Goal: Register for event/course

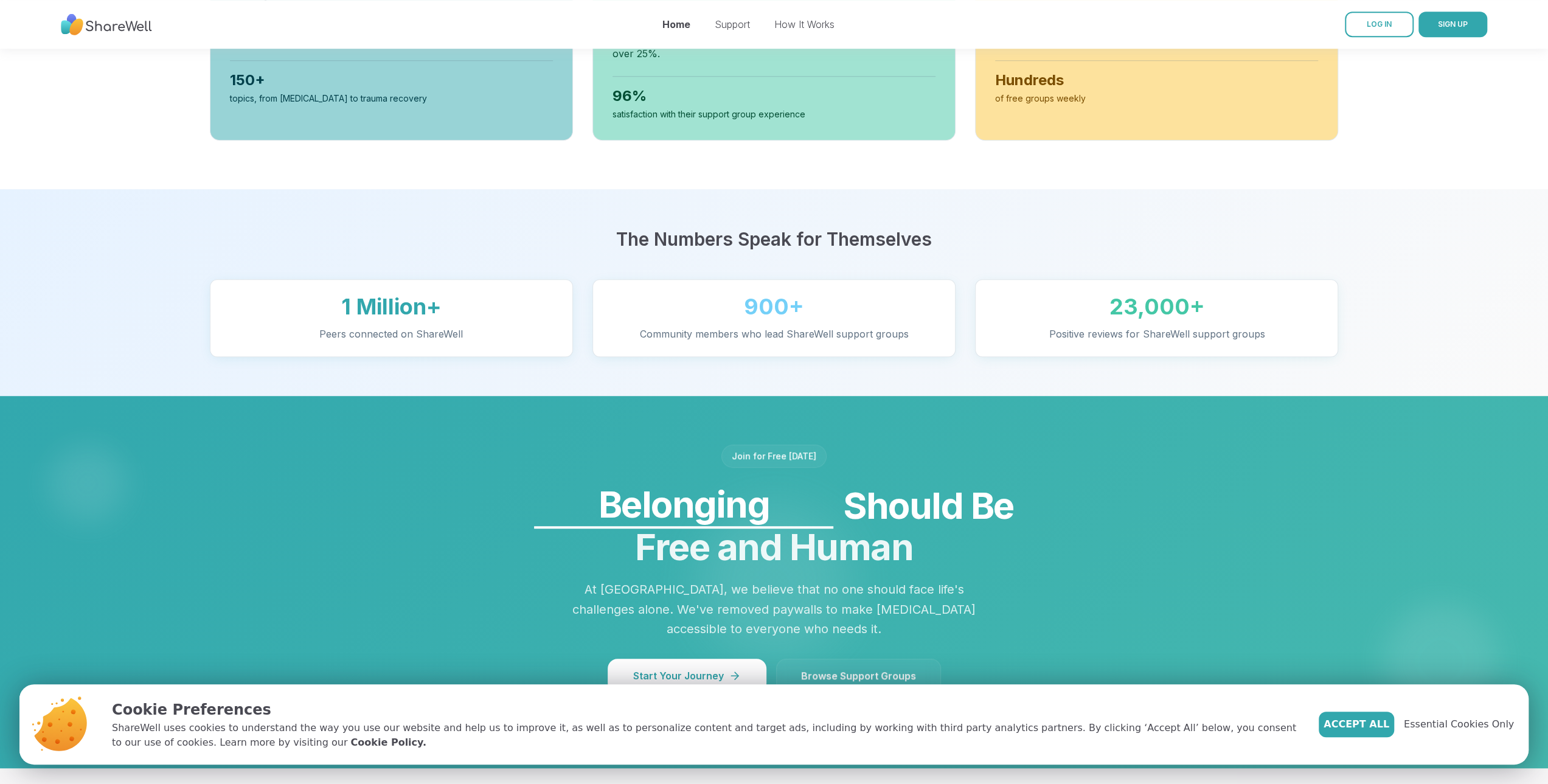
scroll to position [730, 0]
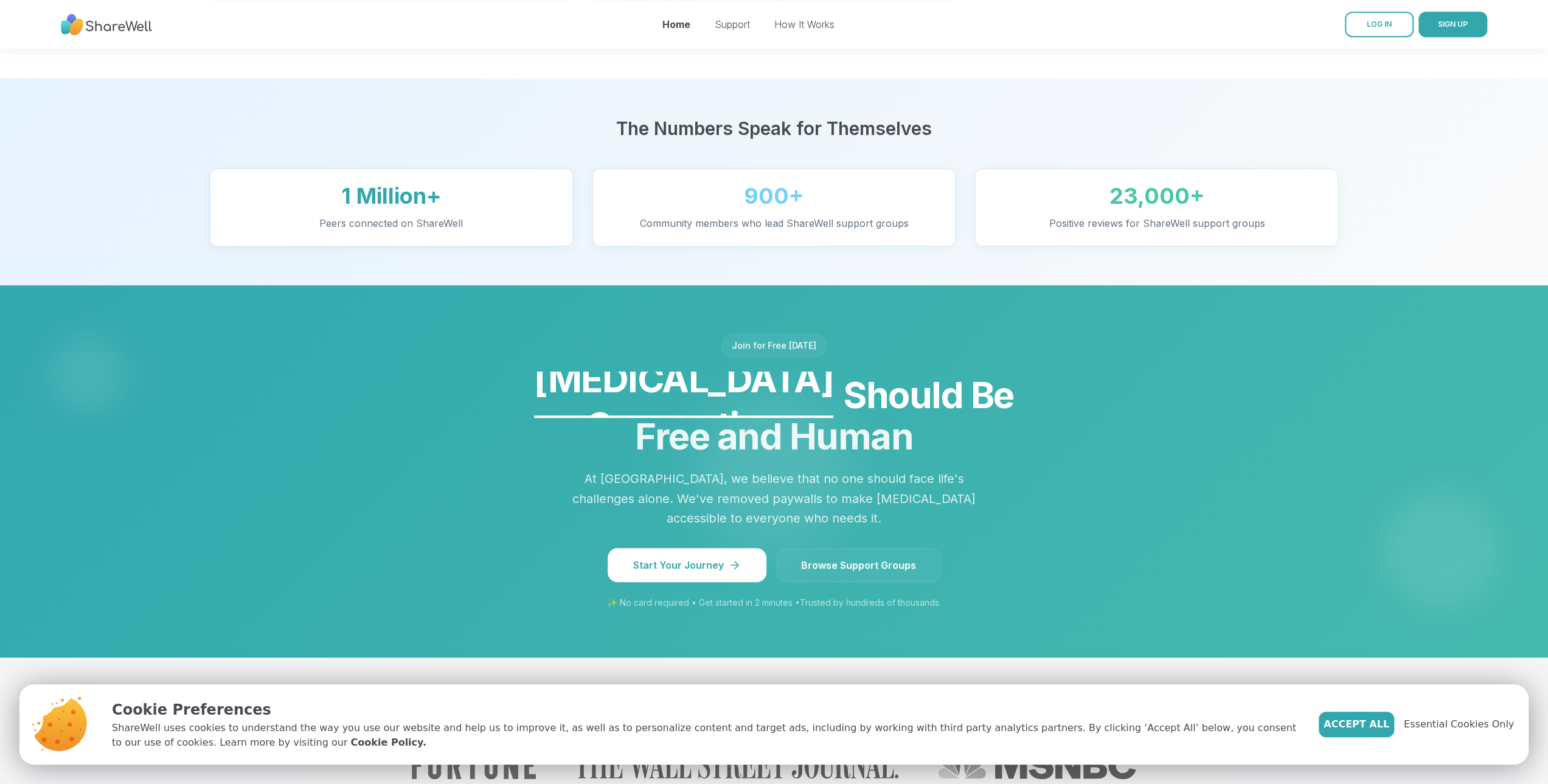
click at [861, 572] on span "Browse Support Groups" at bounding box center [858, 564] width 115 height 14
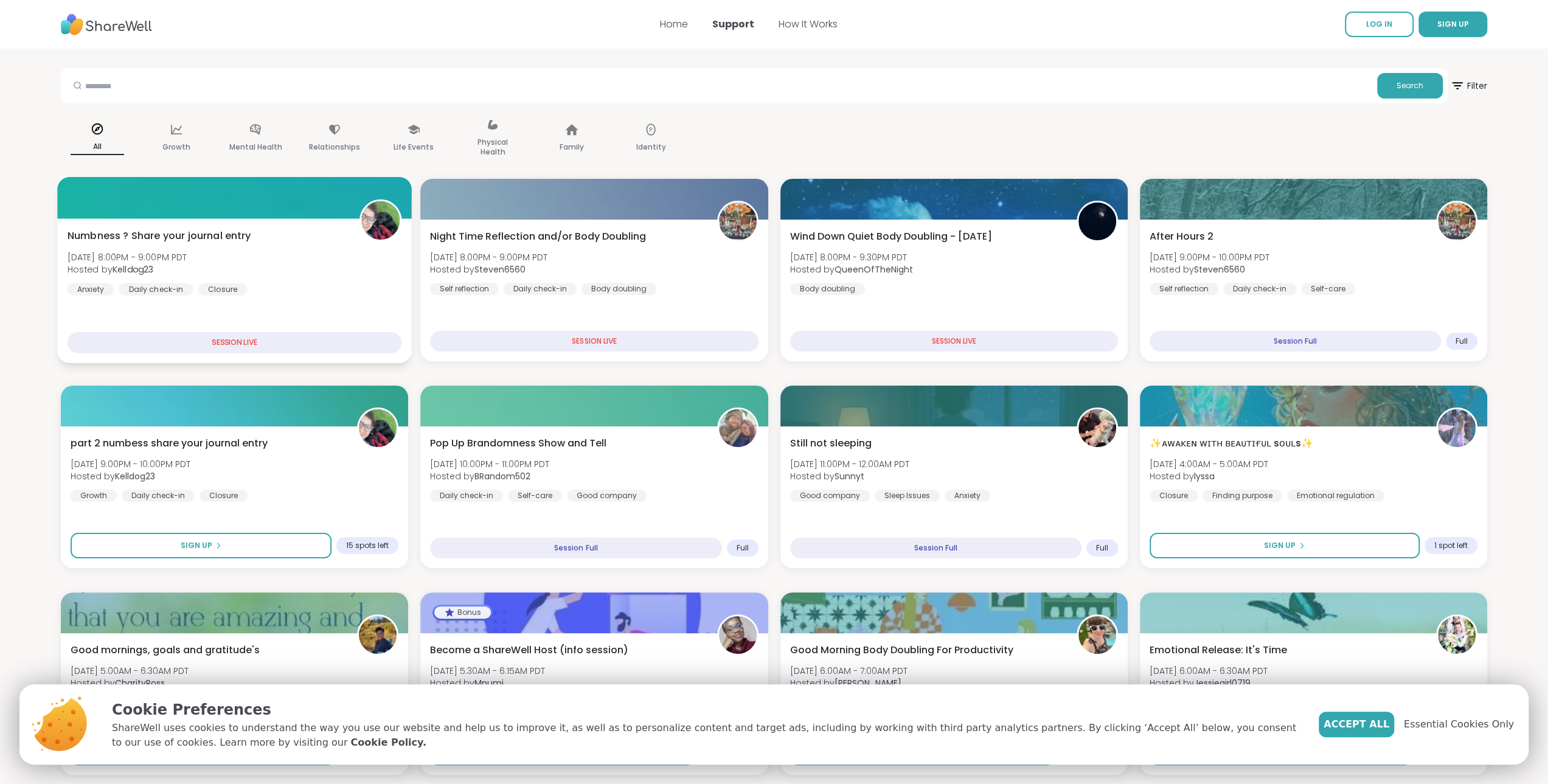
click at [291, 342] on div "SESSION LIVE" at bounding box center [234, 342] width 334 height 21
click at [272, 256] on div "Numbness ? Share your journal entry [DATE] 8:00PM - 9:00PM PDT Hosted by Kelldo…" at bounding box center [234, 262] width 334 height 67
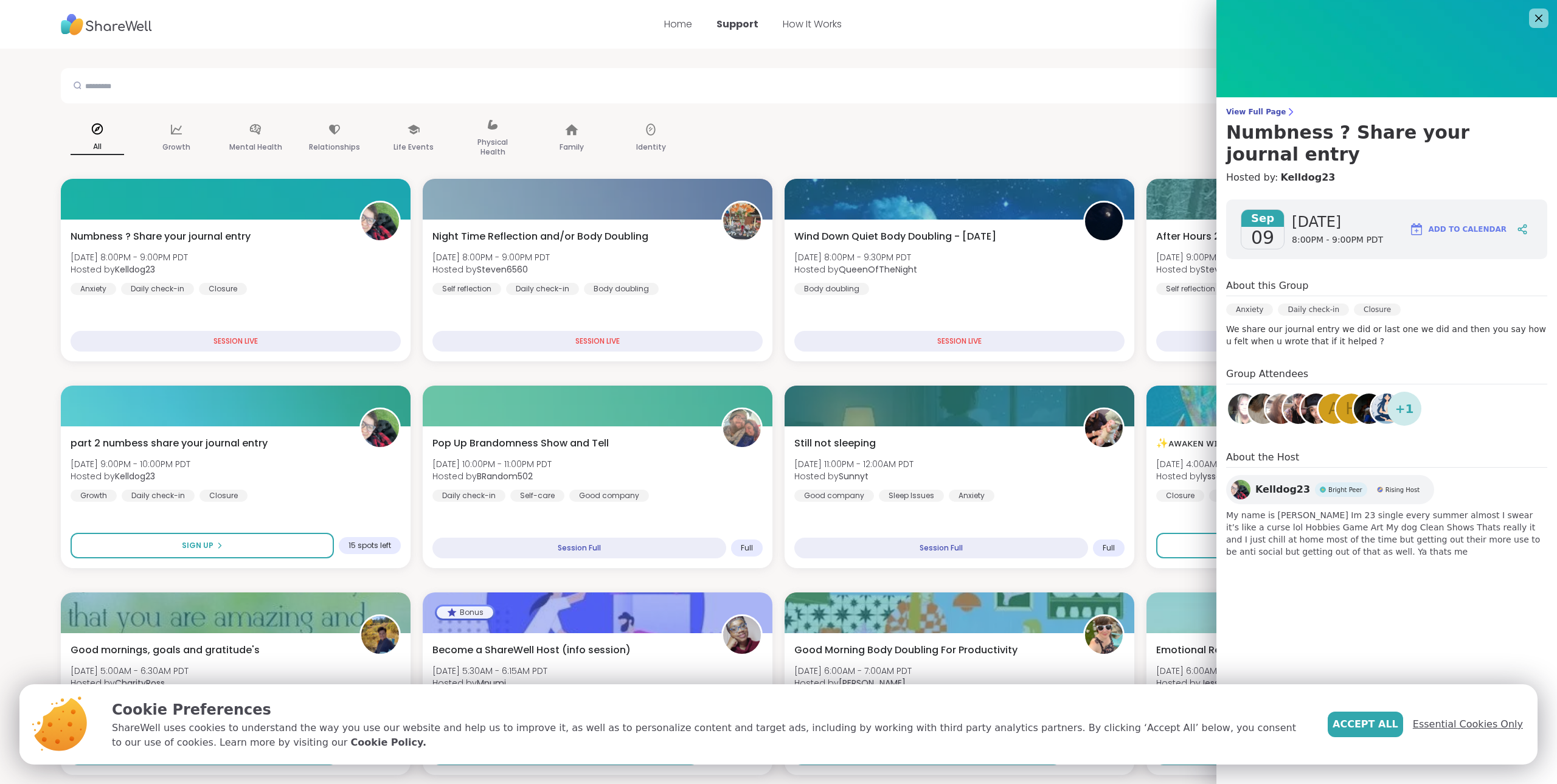
click at [1460, 725] on span "Essential Cookies Only" at bounding box center [1468, 724] width 110 height 14
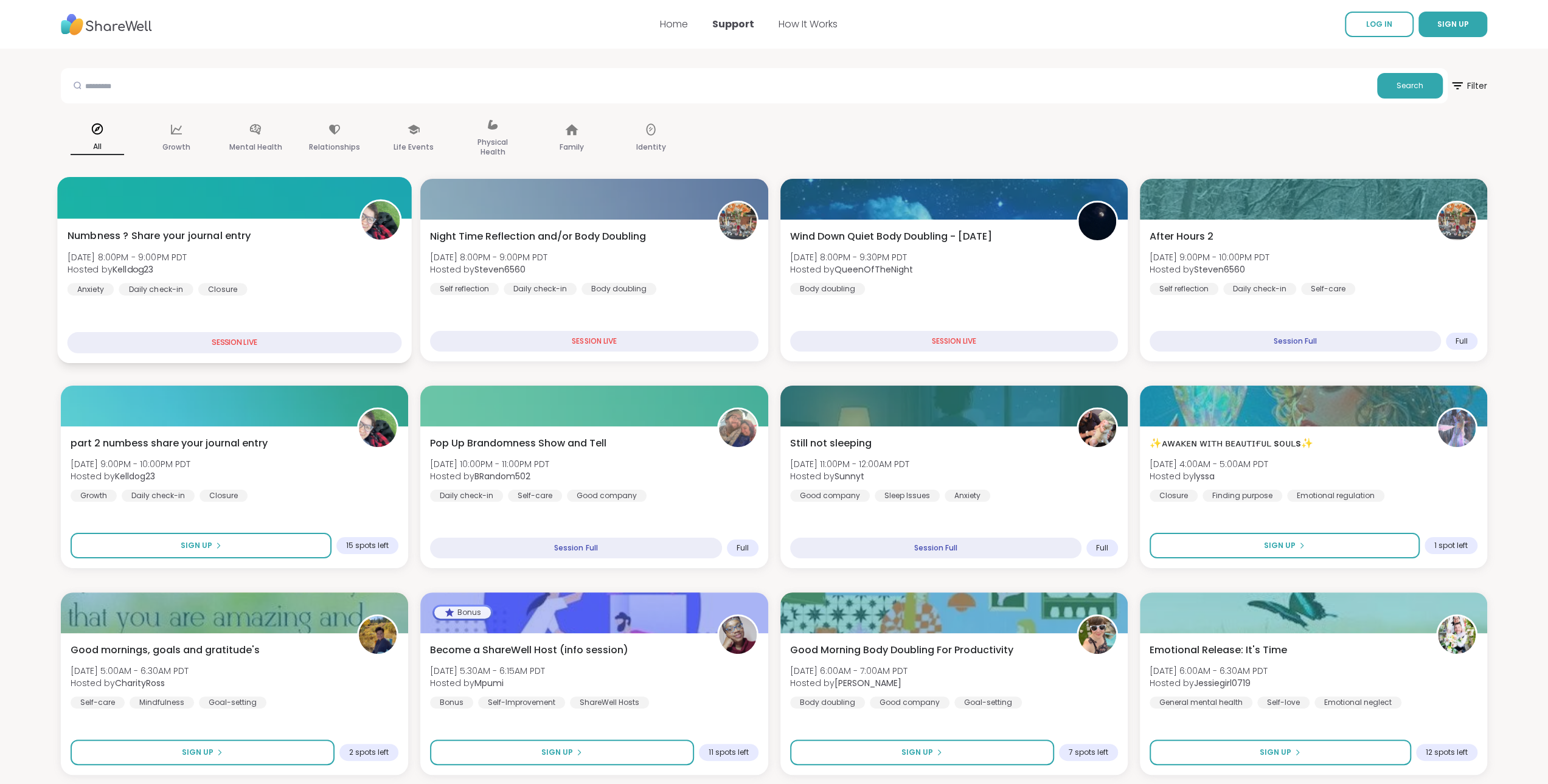
click at [282, 284] on div "Numbness ? Share your journal entry [DATE] 8:00PM - 9:00PM PDT Hosted by Kelldo…" at bounding box center [234, 262] width 334 height 67
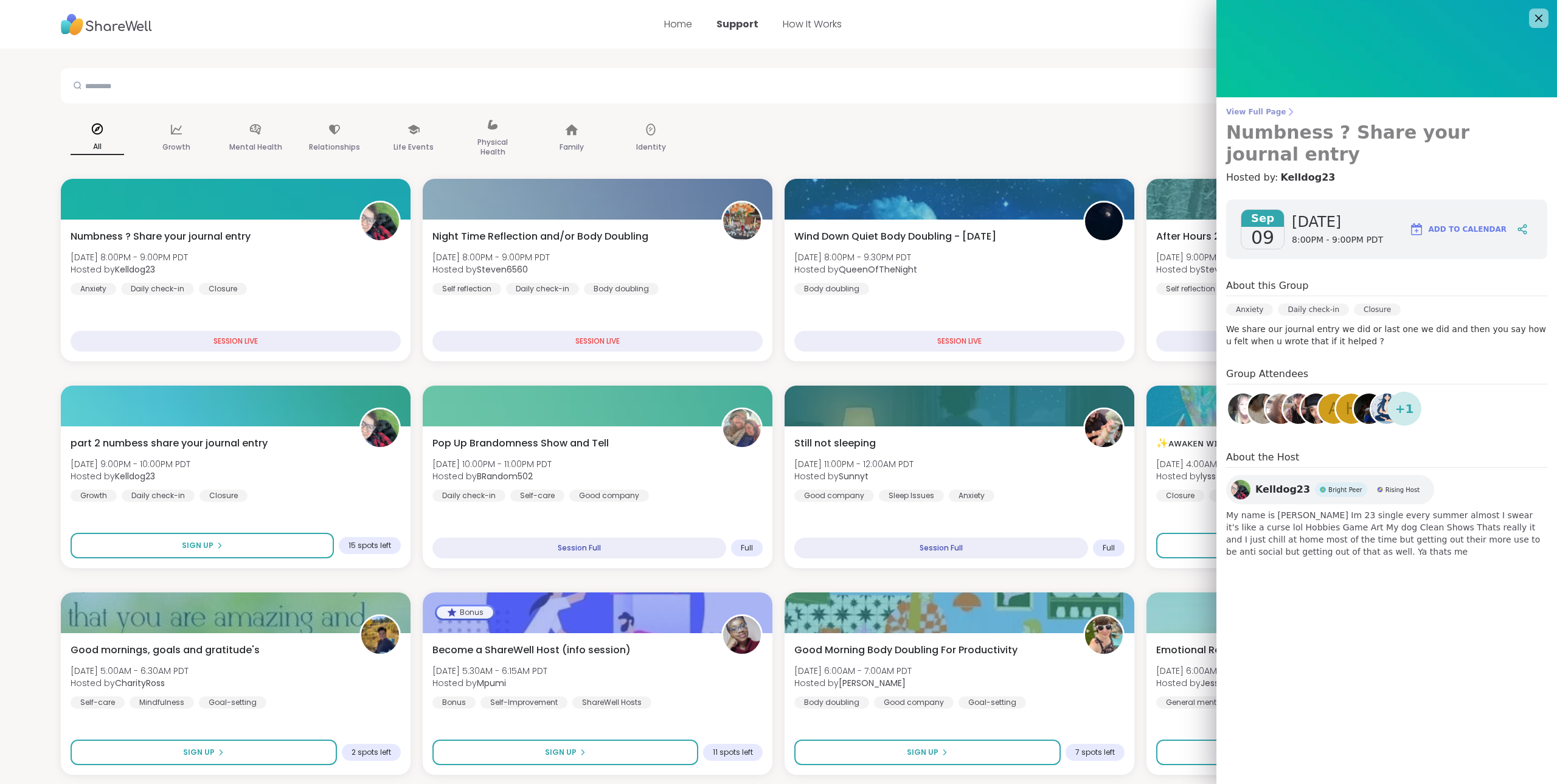
click at [1237, 111] on span "View Full Page" at bounding box center [1386, 111] width 321 height 10
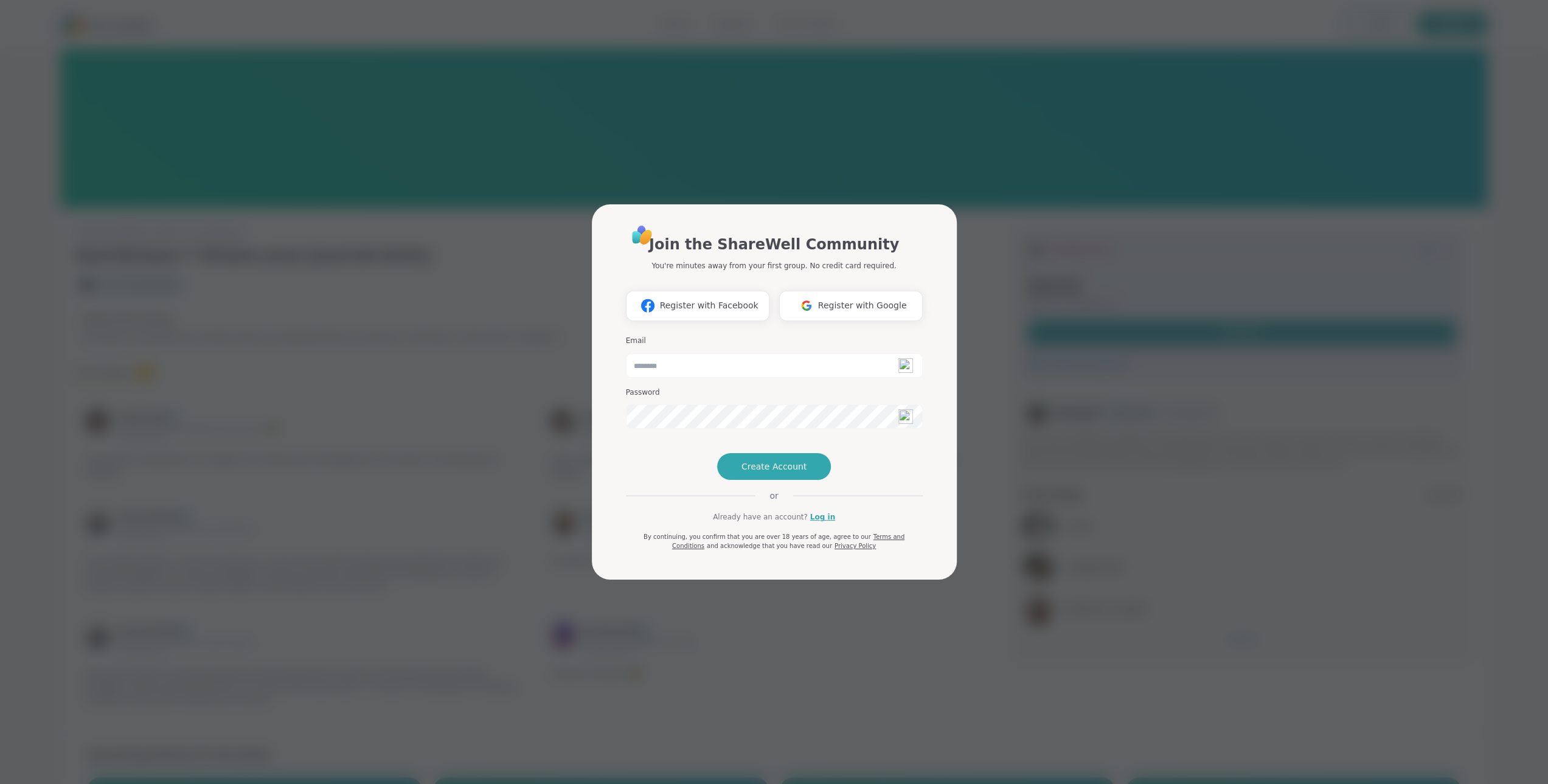
click at [1111, 219] on div "Join the ShareWell Community You're minutes away from your first group. No cred…" at bounding box center [774, 392] width 1534 height 784
